Goal: Information Seeking & Learning: Learn about a topic

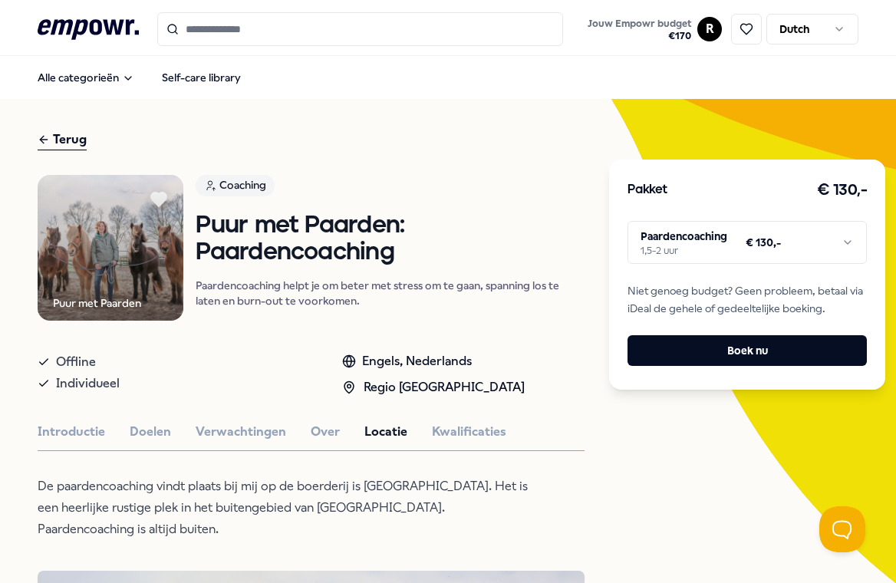
scroll to position [430, 0]
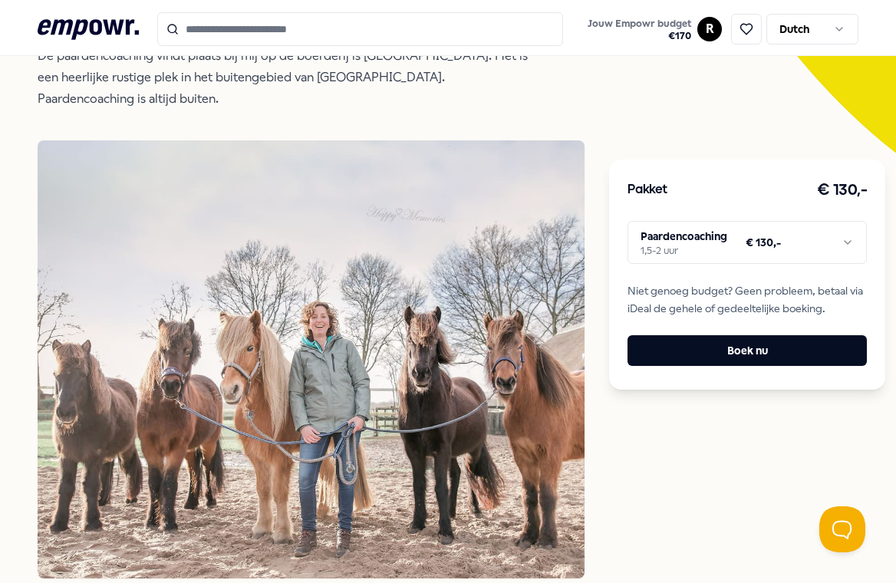
click at [368, 38] on input "Search for products, categories or subcategories" at bounding box center [360, 29] width 407 height 34
click at [104, 26] on icon ".empowr-logo_svg__cls-1{fill:#03032f}" at bounding box center [88, 29] width 101 height 28
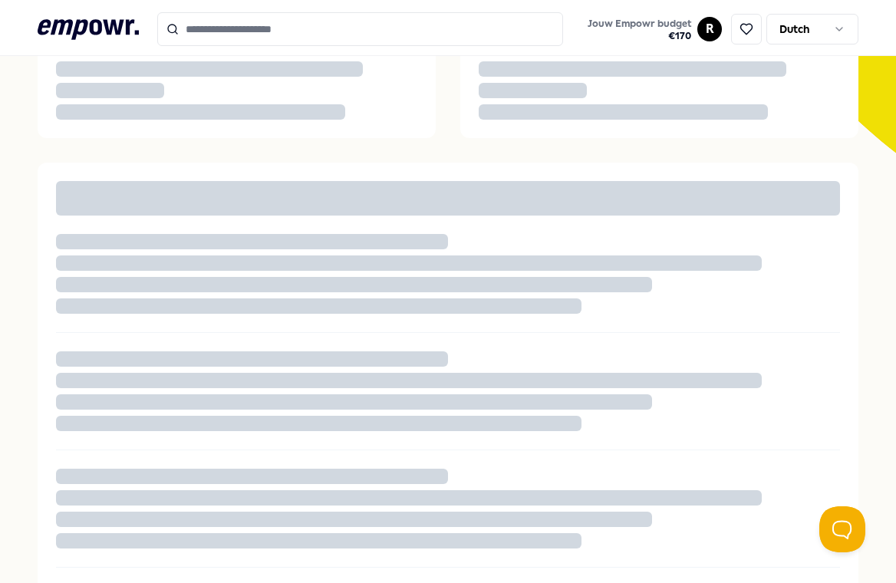
scroll to position [99, 0]
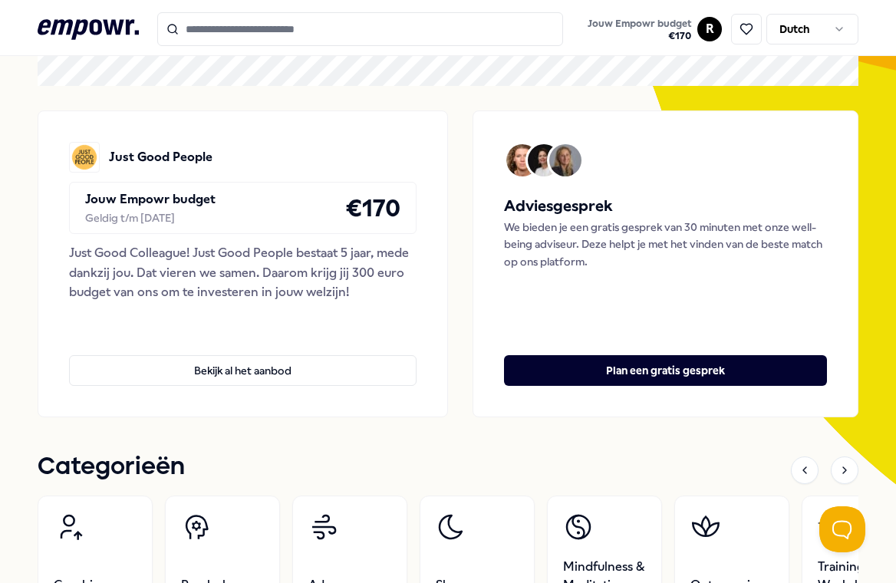
click at [219, 42] on input "Search for products, categories or subcategories" at bounding box center [360, 29] width 407 height 34
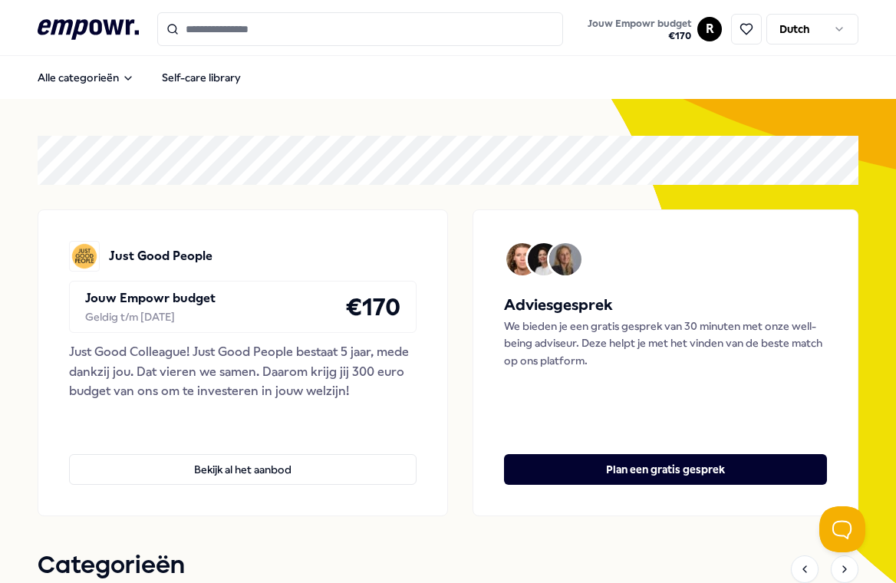
scroll to position [0, 0]
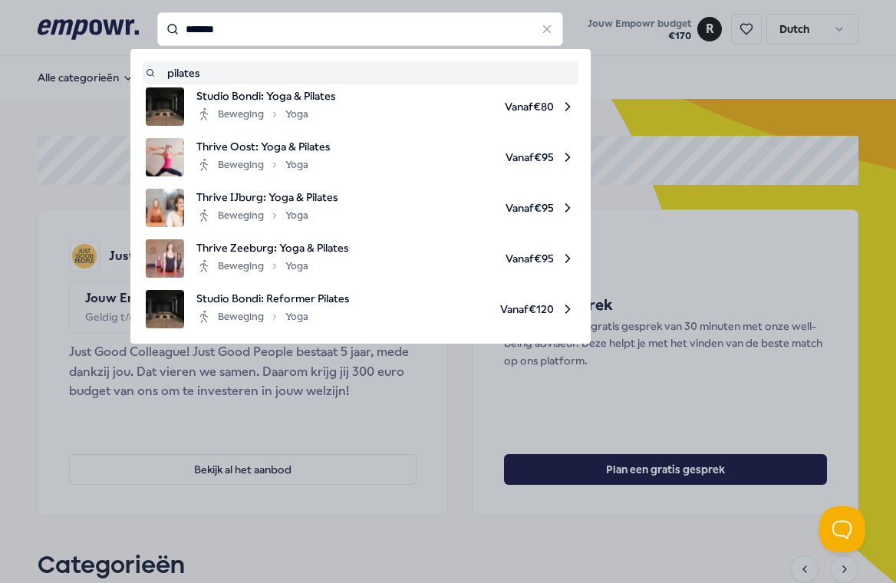
type input "*******"
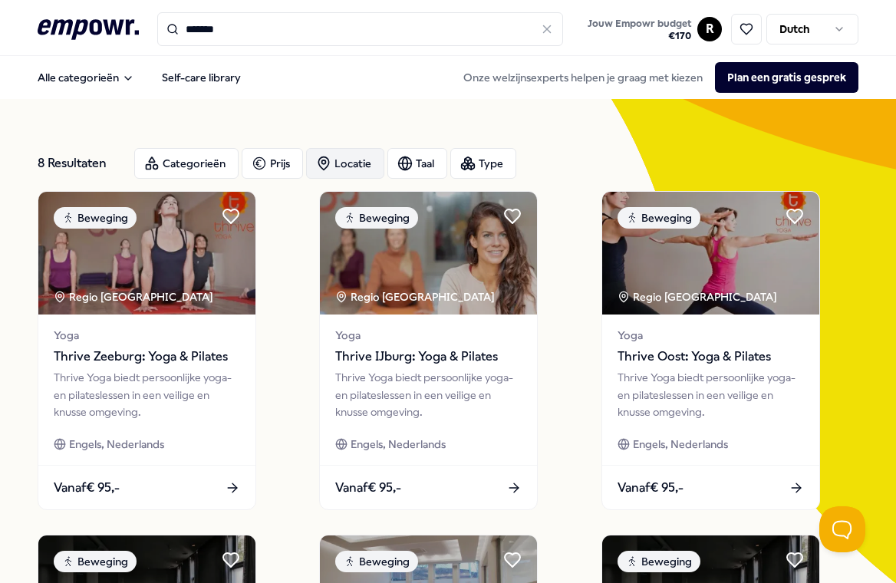
click at [344, 166] on div "Locatie" at bounding box center [345, 163] width 78 height 31
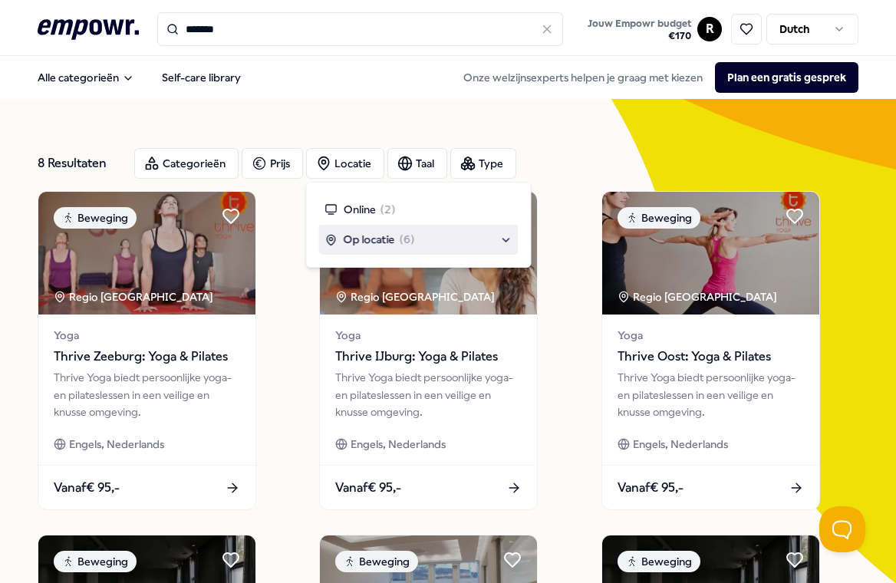
click at [508, 240] on div "Op locatie ( 6 )" at bounding box center [418, 239] width 187 height 17
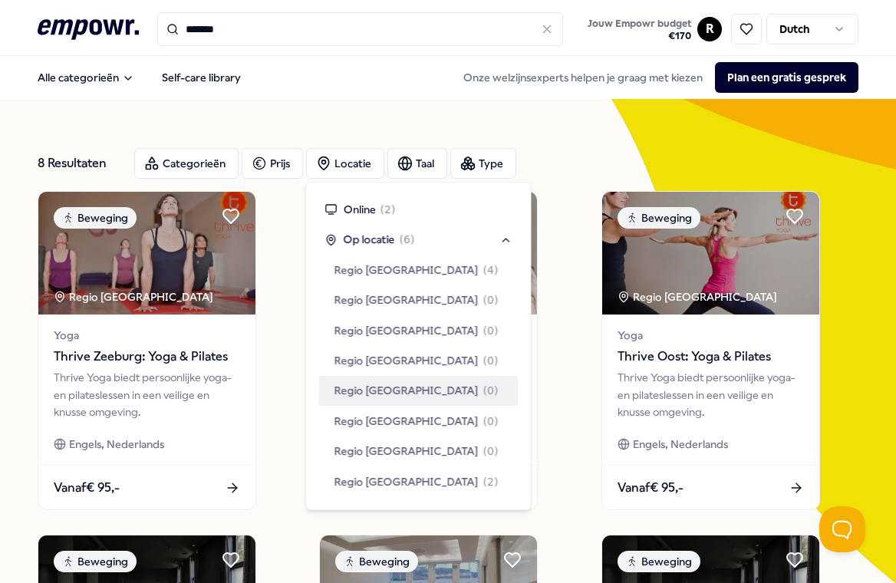
click at [357, 391] on span "Regio [GEOGRAPHIC_DATA]" at bounding box center [406, 390] width 144 height 17
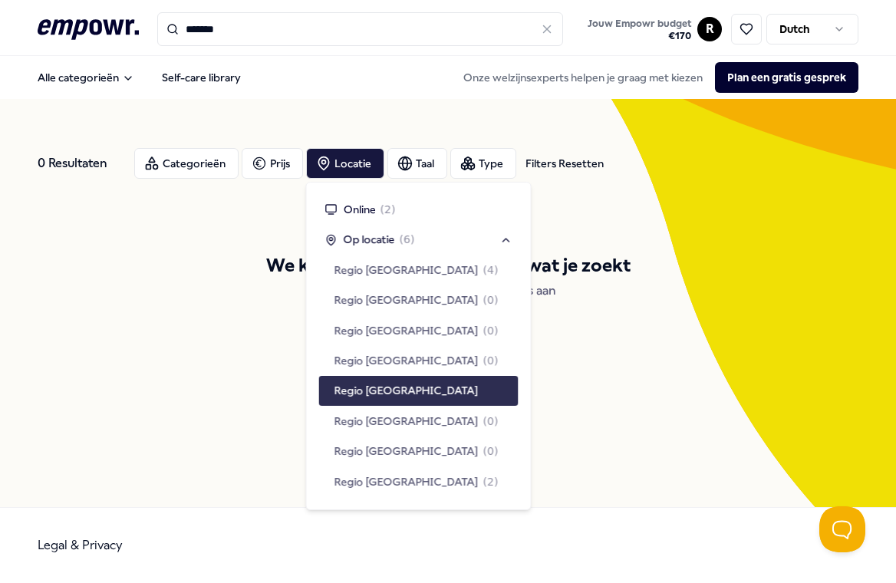
click at [350, 389] on span "Regio [GEOGRAPHIC_DATA]" at bounding box center [406, 390] width 144 height 17
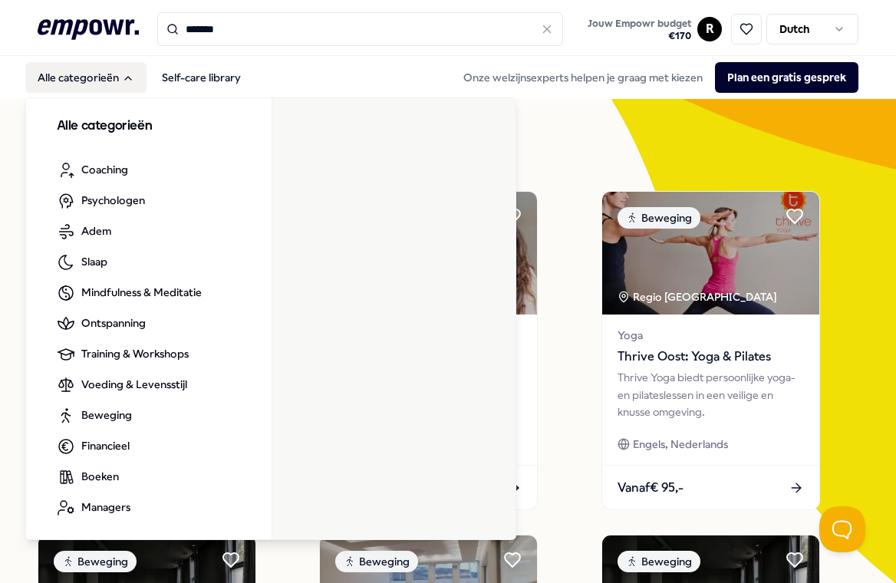
click at [108, 78] on button "Alle categorieën" at bounding box center [85, 77] width 121 height 31
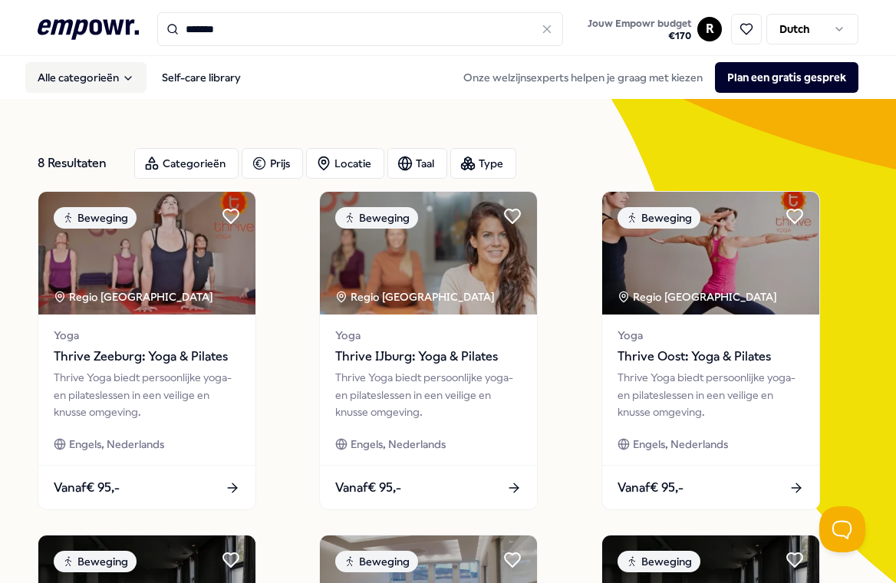
click at [108, 78] on button "Alle categorieën" at bounding box center [85, 77] width 121 height 31
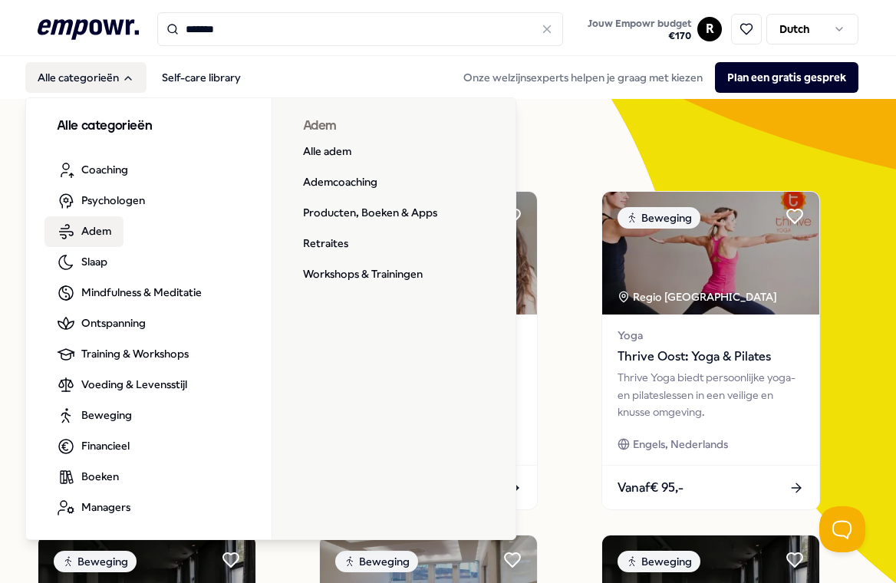
click at [104, 232] on span "Adem" at bounding box center [96, 230] width 30 height 17
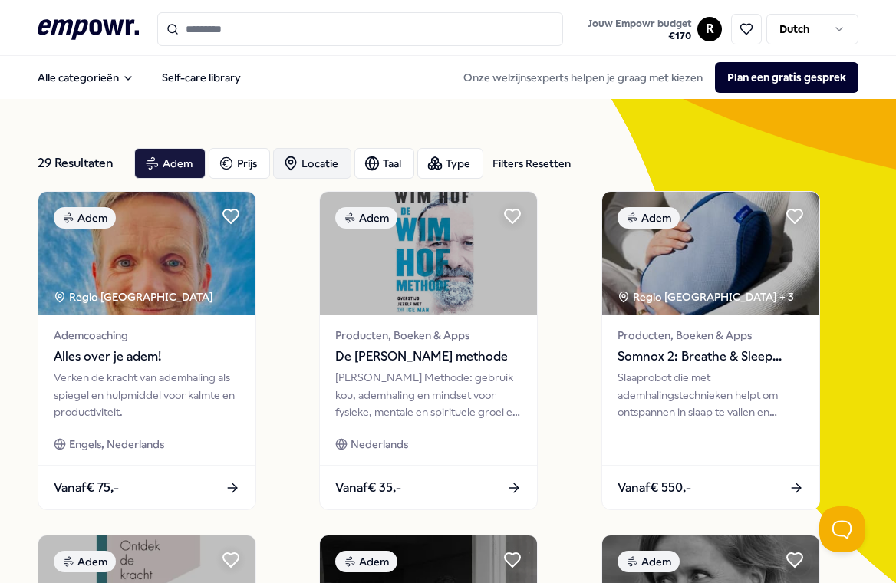
click at [328, 162] on div "Locatie" at bounding box center [312, 163] width 78 height 31
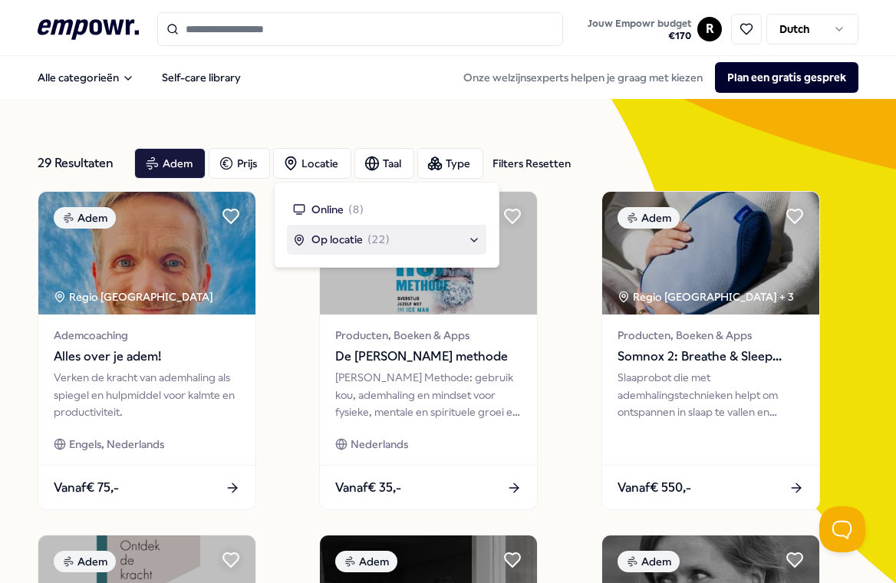
click at [337, 242] on span "Op locatie" at bounding box center [336, 239] width 51 height 17
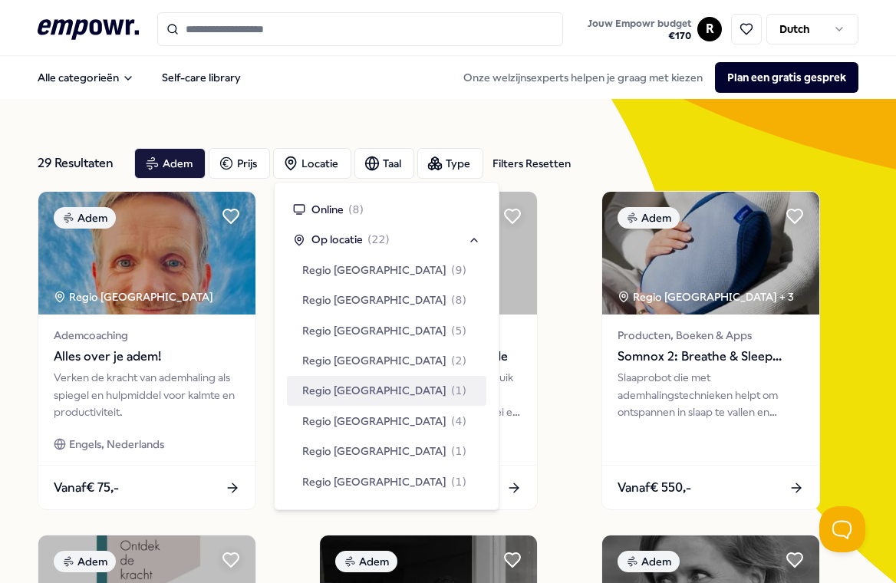
click at [345, 387] on span "Regio [GEOGRAPHIC_DATA]" at bounding box center [374, 390] width 144 height 17
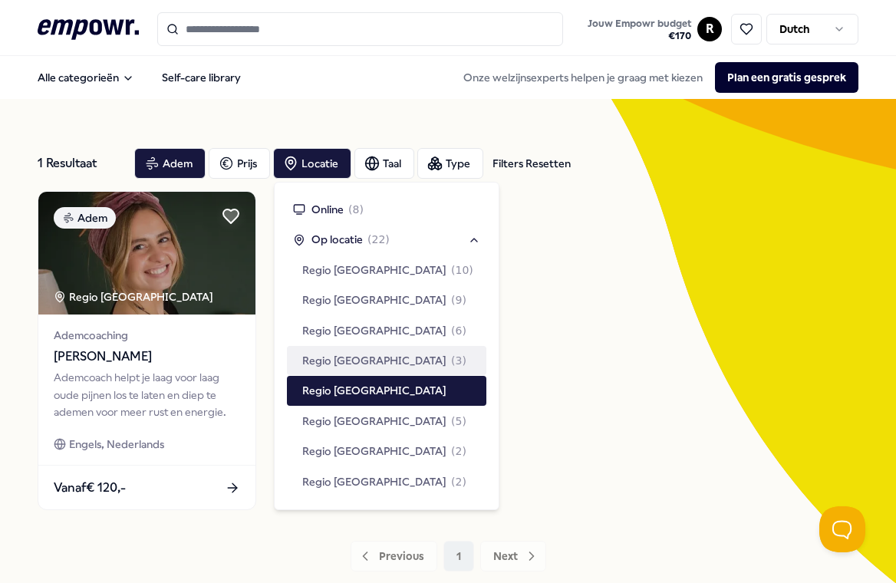
click at [553, 342] on div "Adem Regio Oost NL Ademcoaching [PERSON_NAME] Ademcoach helpt je laag voor laag…" at bounding box center [449, 350] width 822 height 319
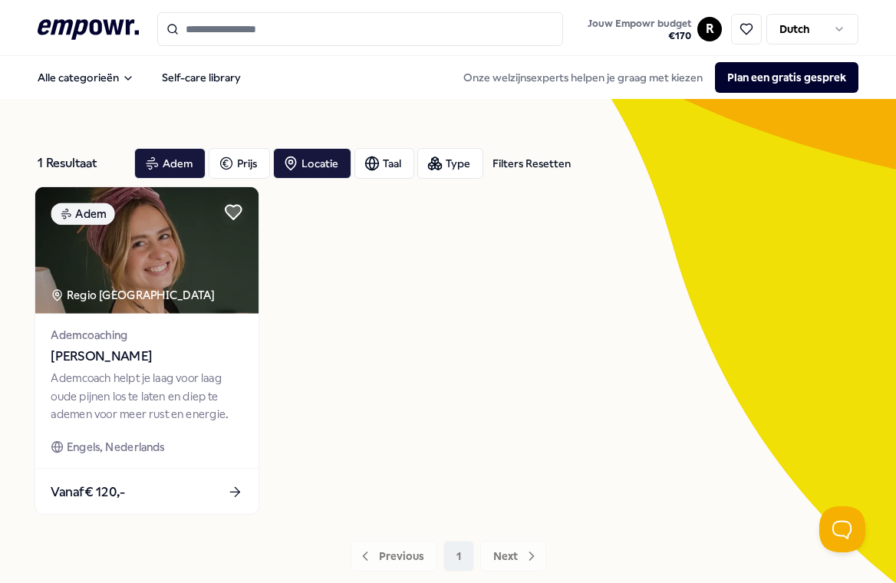
click at [136, 272] on img at bounding box center [146, 250] width 223 height 127
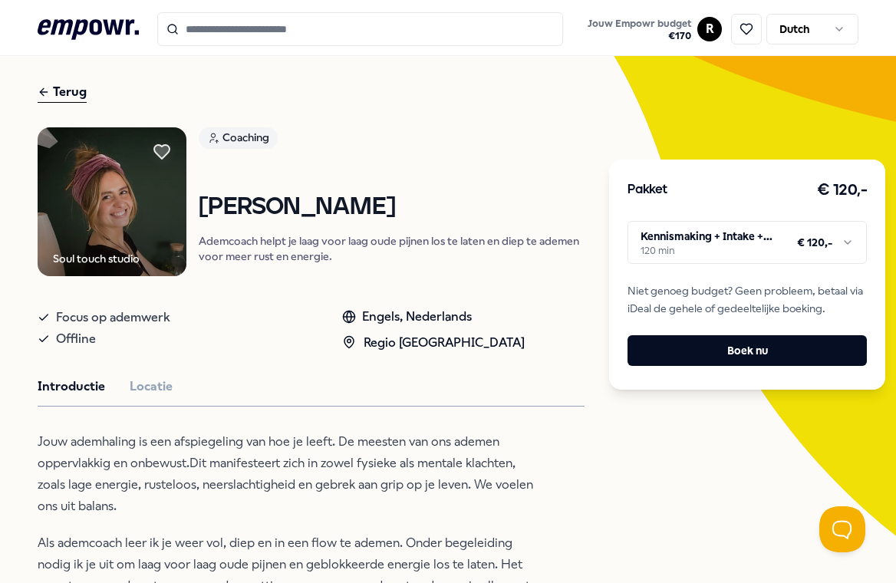
scroll to position [90, 0]
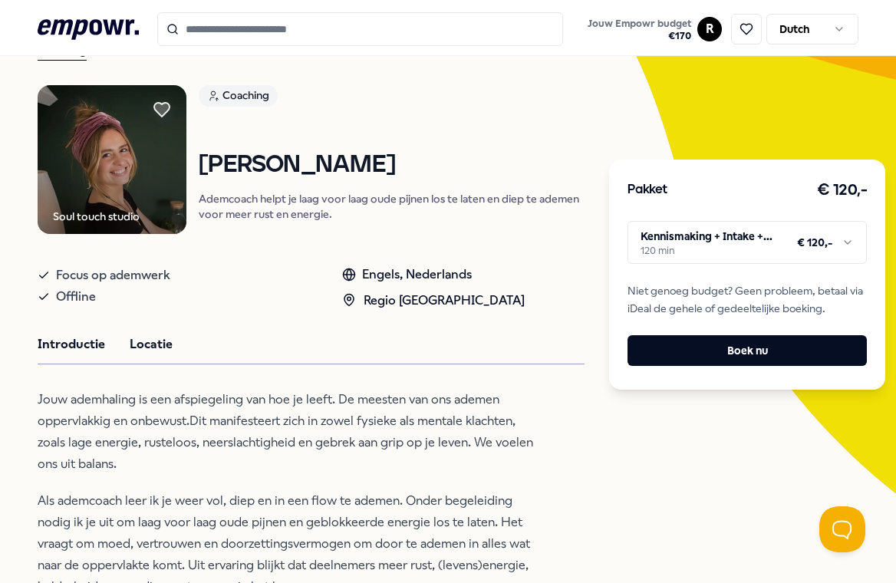
click at [150, 353] on button "Locatie" at bounding box center [151, 344] width 43 height 20
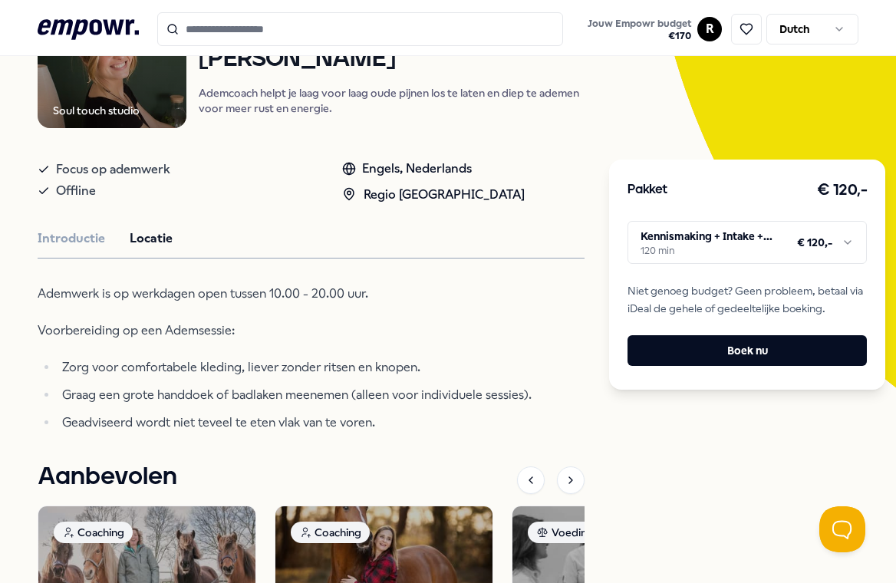
scroll to position [196, 0]
click at [68, 239] on button "Introductie" at bounding box center [72, 238] width 68 height 20
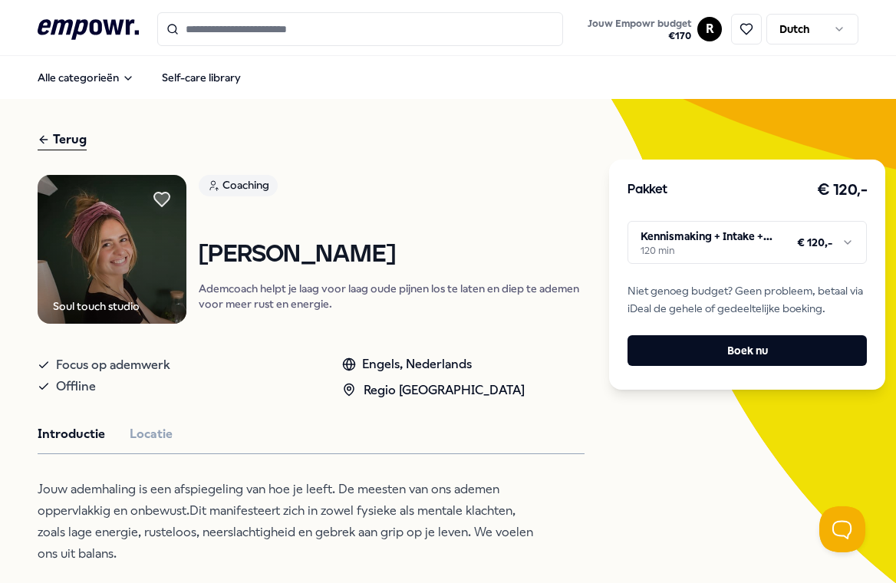
scroll to position [0, 0]
click at [649, 248] on html ".empowr-logo_svg__cls-1{fill:#03032f} Jouw Empowr budget € 170 R Dutch Alle cat…" at bounding box center [448, 291] width 896 height 583
drag, startPoint x: 206, startPoint y: 253, endPoint x: 410, endPoint y: 252, distance: 204.8
click at [411, 252] on html ".empowr-logo_svg__cls-1{fill:#03032f} Jouw Empowr budget € 170 R Dutch Alle cat…" at bounding box center [448, 291] width 896 height 583
drag, startPoint x: 209, startPoint y: 259, endPoint x: 443, endPoint y: 268, distance: 234.9
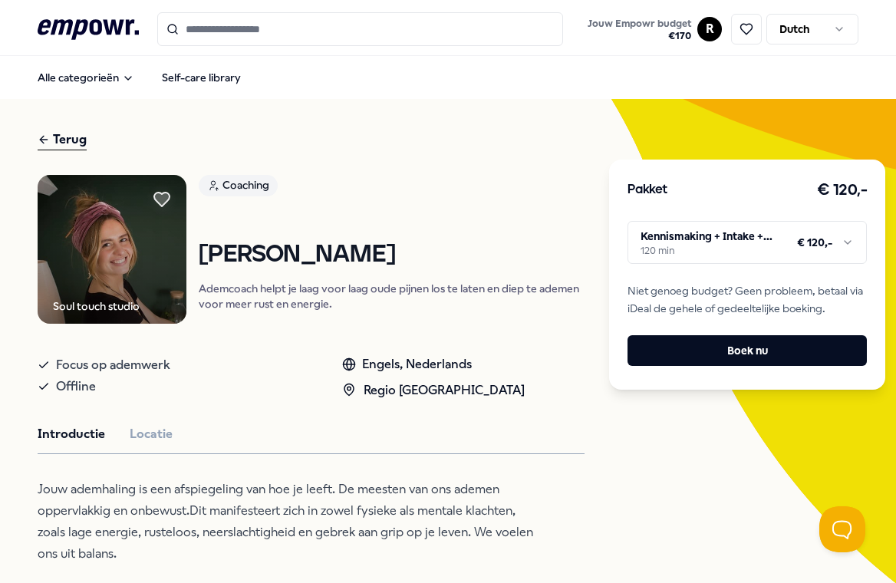
click at [443, 268] on h1 "[PERSON_NAME]" at bounding box center [392, 255] width 386 height 27
copy h1 "[PERSON_NAME]"
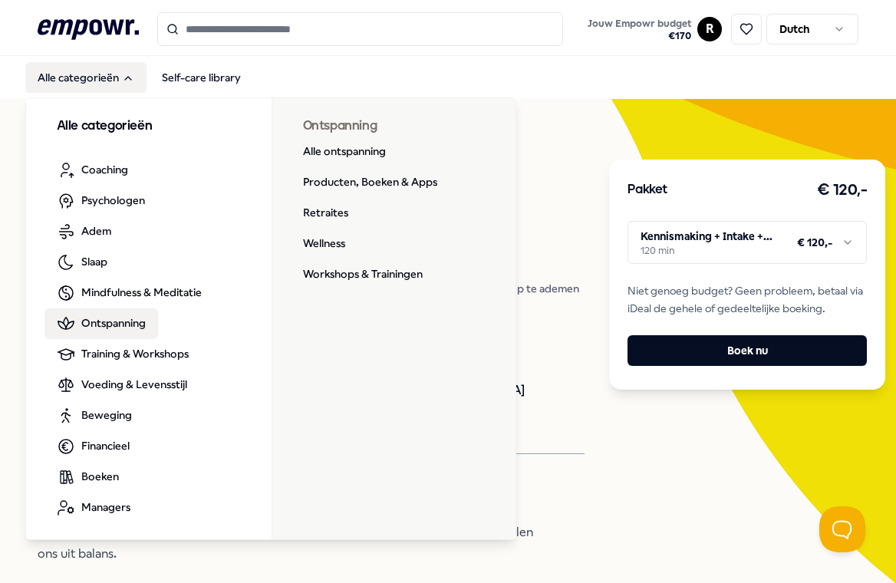
click at [112, 321] on span "Ontspanning" at bounding box center [113, 323] width 64 height 17
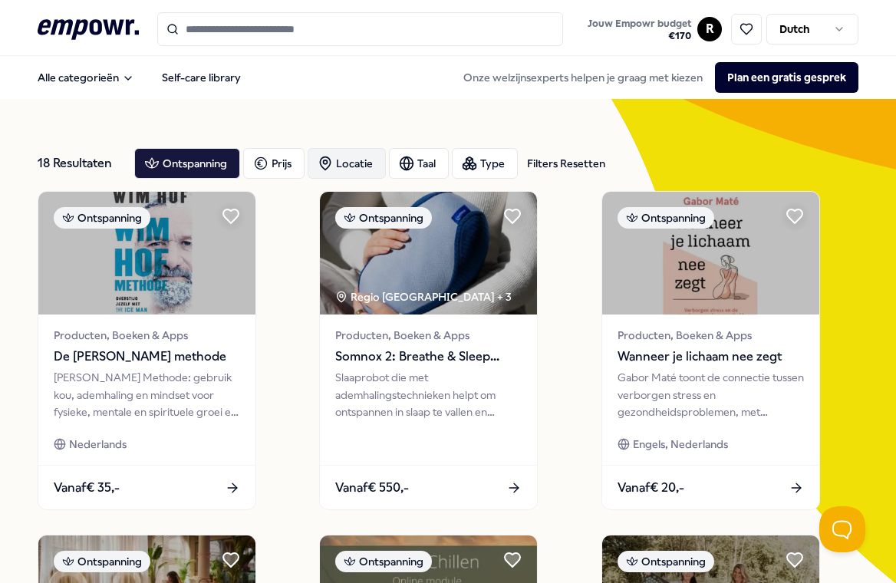
click at [341, 169] on div "Locatie" at bounding box center [347, 163] width 78 height 31
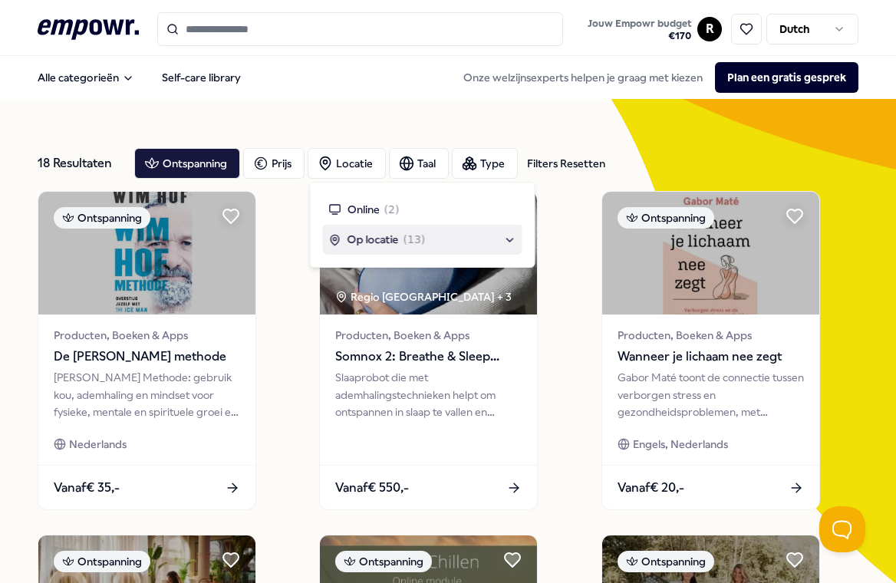
click at [358, 240] on span "Op locatie" at bounding box center [373, 239] width 51 height 17
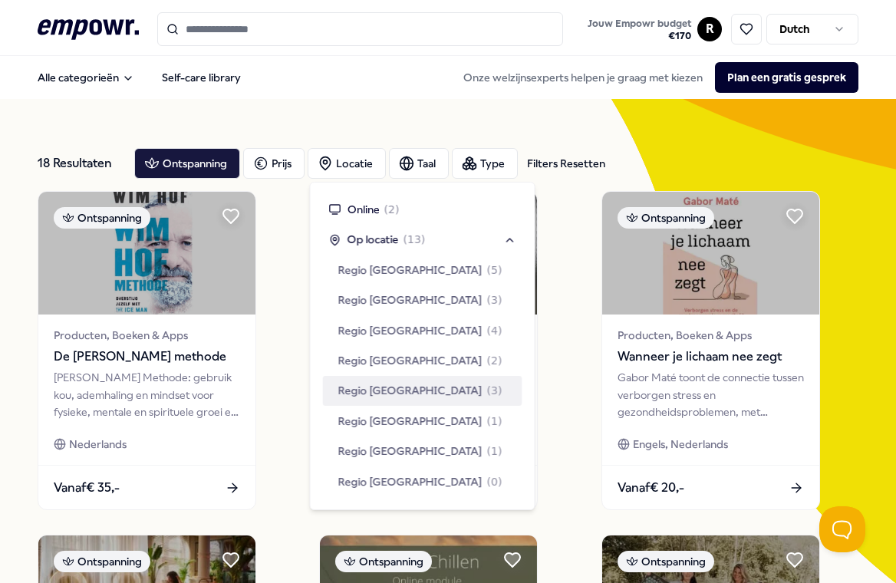
click at [379, 391] on span "Regio [GEOGRAPHIC_DATA]" at bounding box center [410, 390] width 144 height 17
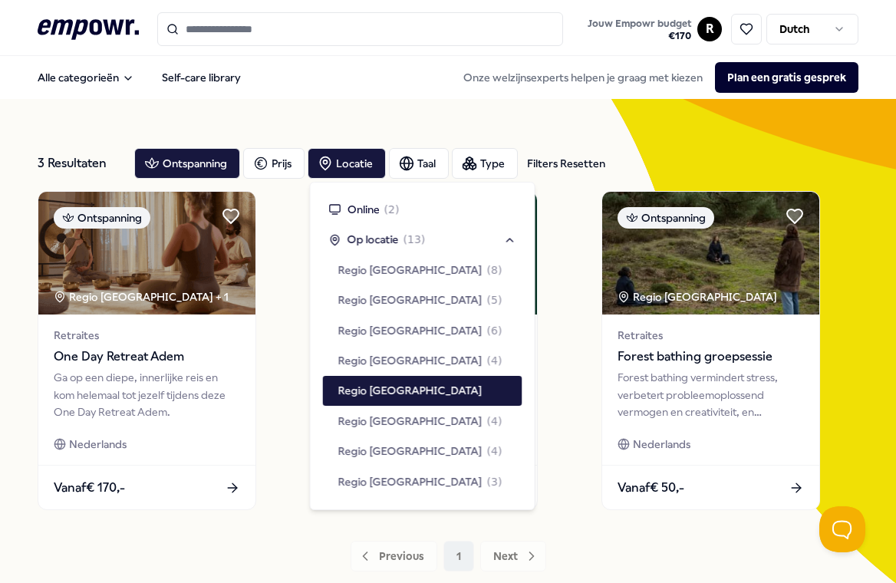
click at [288, 347] on div "Ontspanning Regio Oost NL + 1 Retraites One Day Retreat Adem Ga op een diepe, i…" at bounding box center [449, 350] width 822 height 319
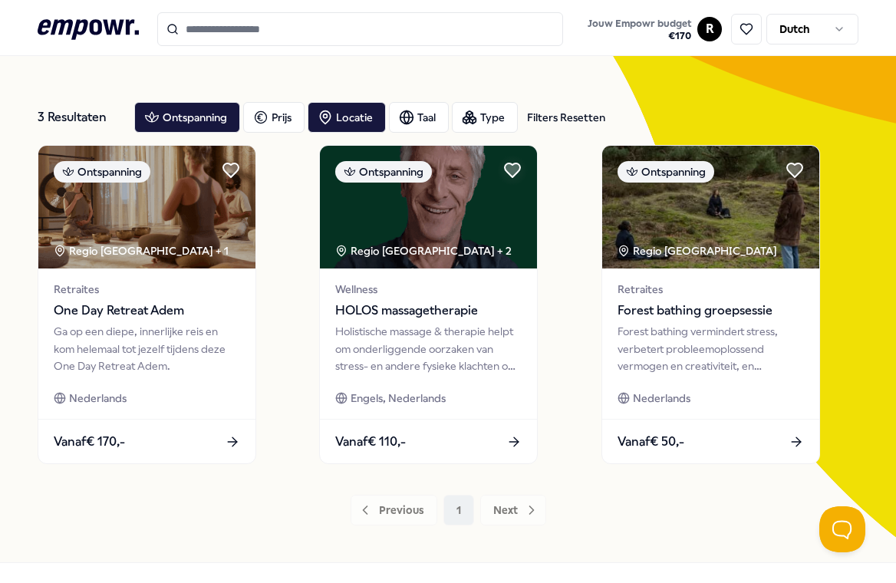
scroll to position [51, 0]
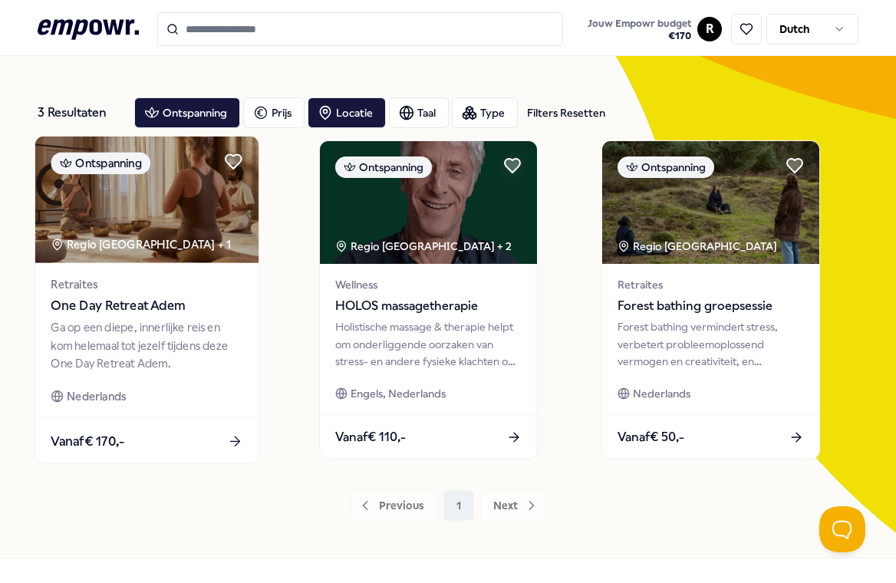
click at [127, 306] on span "One Day Retreat Adem" at bounding box center [147, 306] width 192 height 20
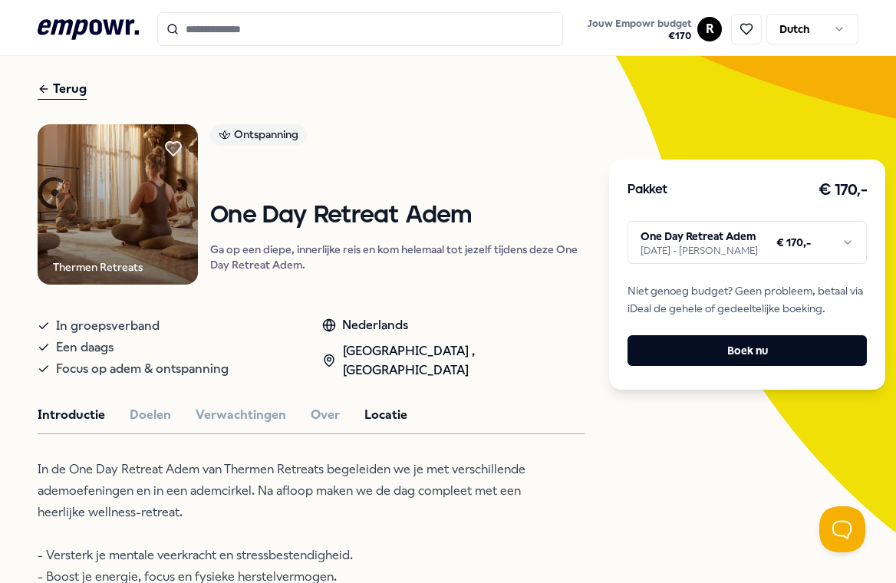
click at [372, 417] on button "Locatie" at bounding box center [385, 415] width 43 height 20
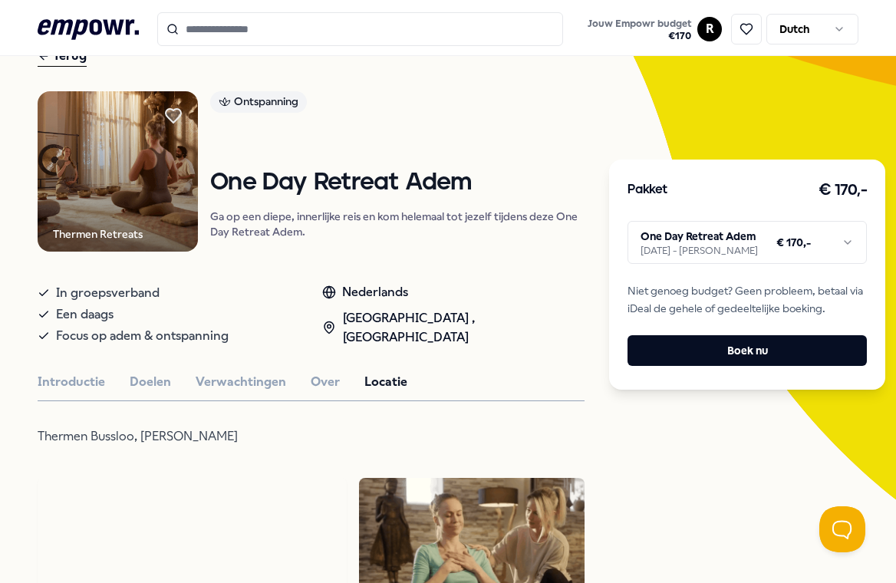
scroll to position [76, 0]
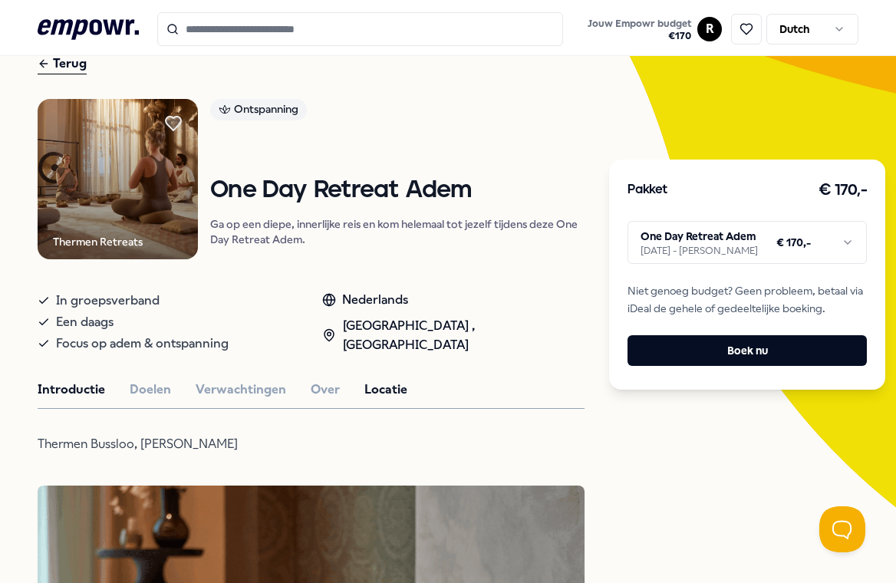
click at [91, 384] on button "Introductie" at bounding box center [72, 390] width 68 height 20
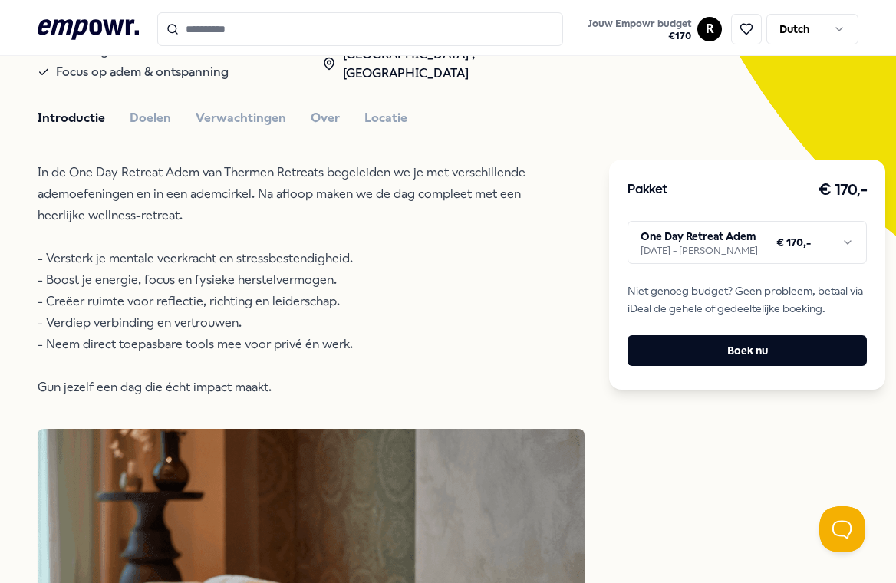
scroll to position [347, 0]
click at [150, 110] on button "Doelen" at bounding box center [150, 119] width 41 height 20
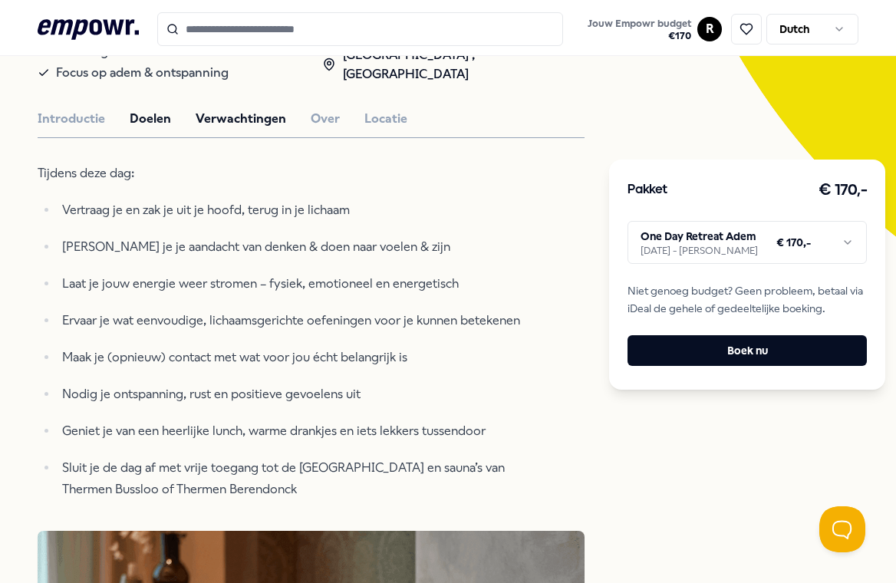
click at [232, 119] on button "Verwachtingen" at bounding box center [241, 119] width 91 height 20
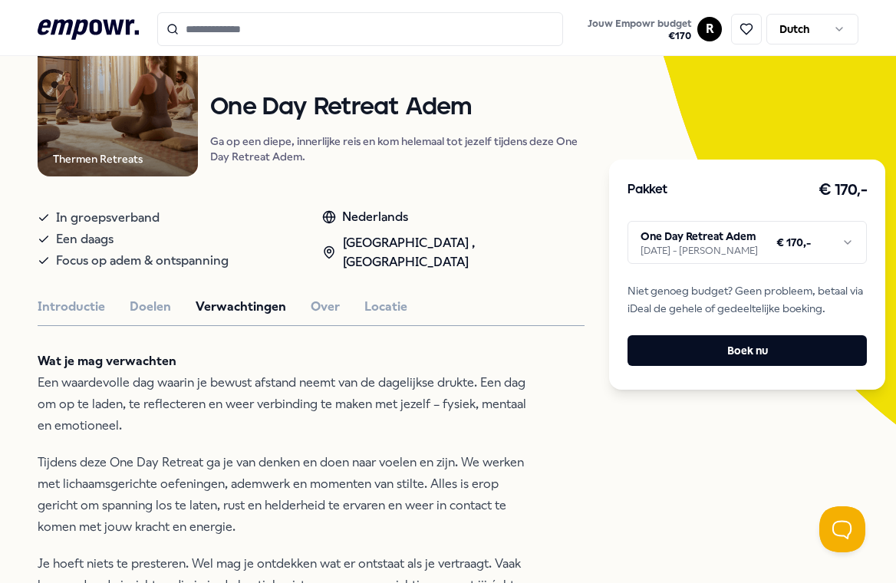
scroll to position [151, 0]
